Goal: Check status

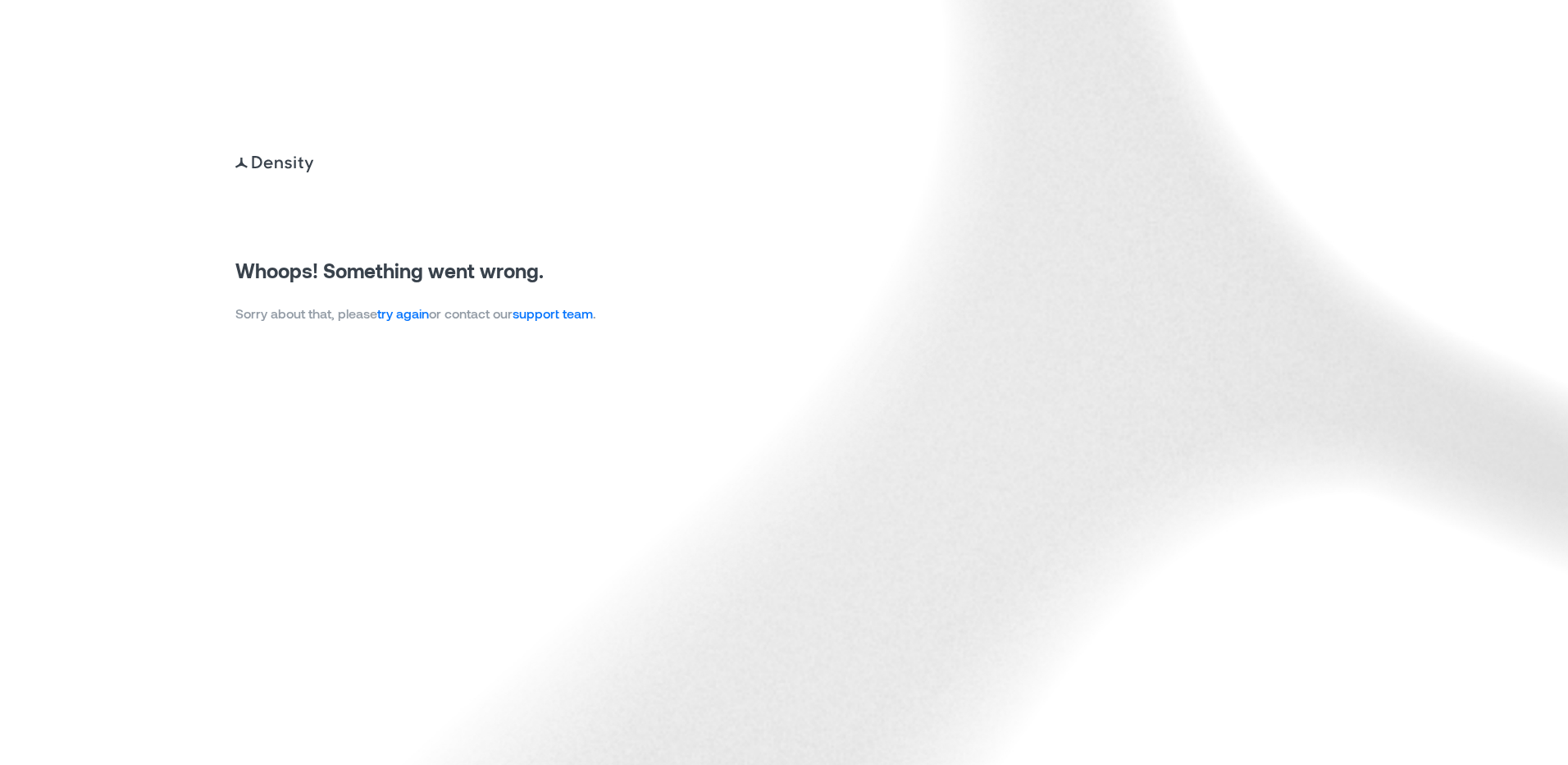
click at [401, 315] on link "try again" at bounding box center [403, 313] width 52 height 16
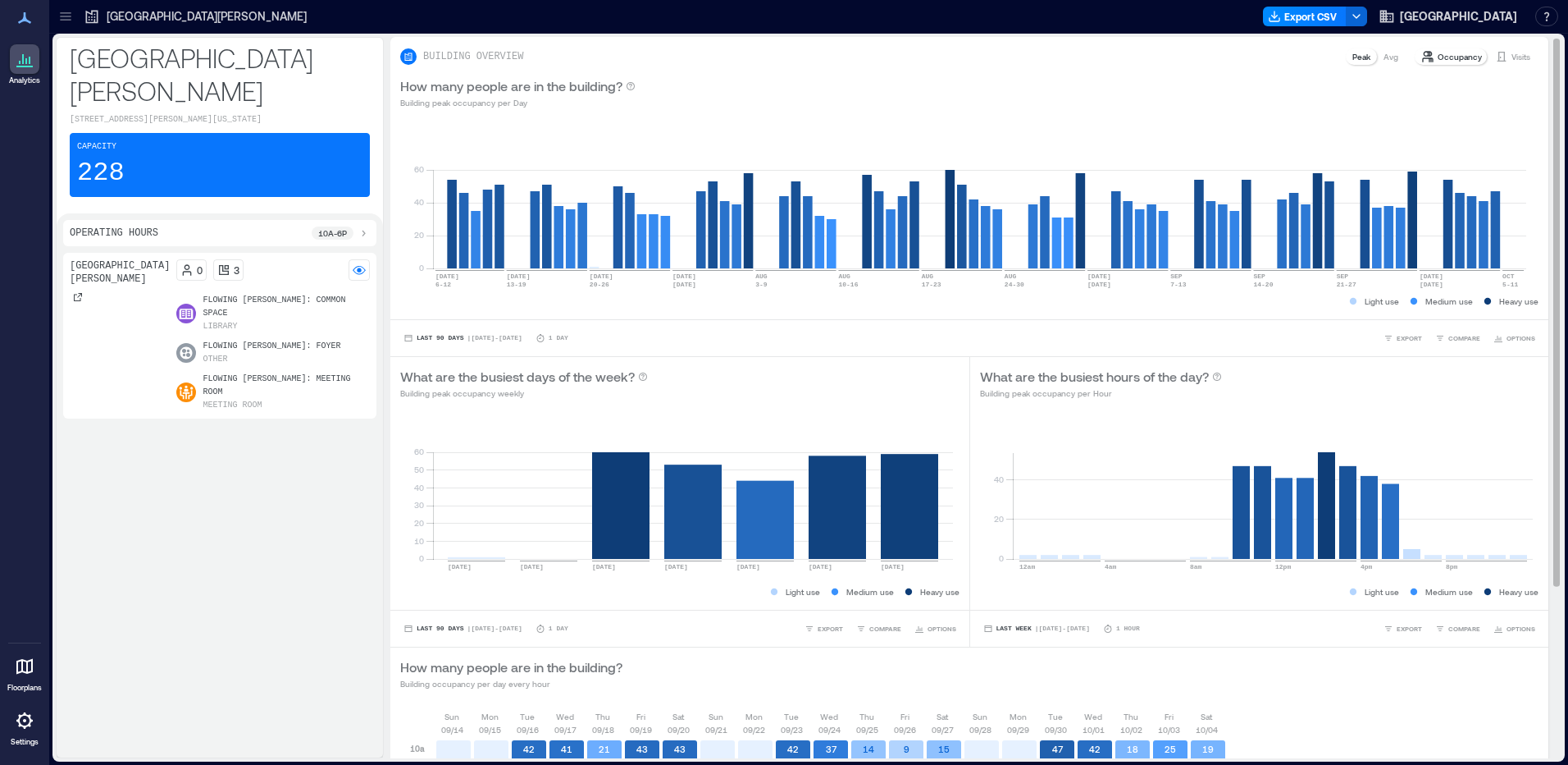
click at [1512, 54] on p "Visits" at bounding box center [1520, 56] width 19 height 13
